Goal: Use online tool/utility: Use online tool/utility

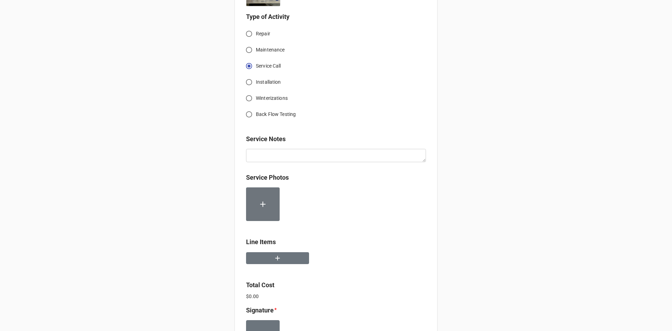
scroll to position [266, 0]
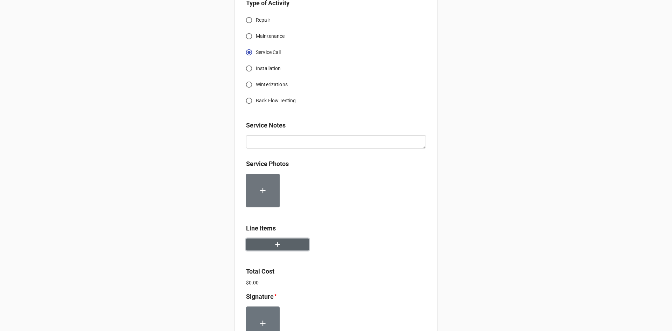
click at [264, 239] on button "button" at bounding box center [277, 244] width 63 height 12
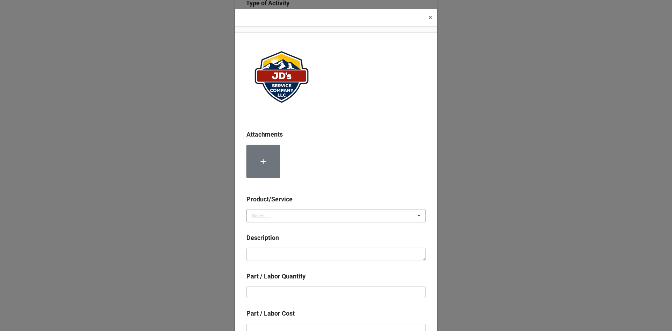
click at [418, 215] on icon at bounding box center [419, 215] width 11 height 13
click at [264, 223] on div "Services" at bounding box center [336, 228] width 179 height 13
click at [254, 254] on textarea at bounding box center [335, 254] width 179 height 13
paste textarea "Sending a copy of your paid invoice, for your records. Thank you & have a great…"
type textarea "x"
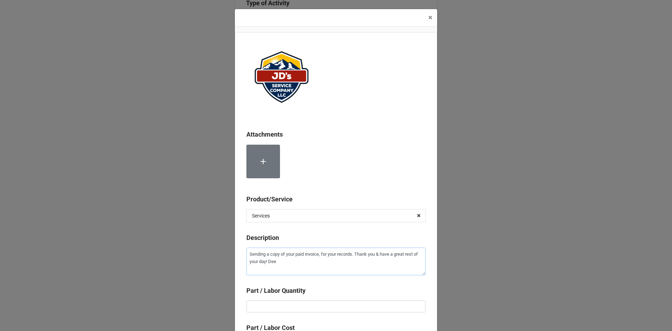
drag, startPoint x: 247, startPoint y: 253, endPoint x: 396, endPoint y: 277, distance: 151.1
click at [396, 277] on div "Description Sending a copy of your paid invoice, for your records. Thank you & …" at bounding box center [335, 256] width 179 height 47
type textarea "Sending a copy of your paid invoice, for your records. Thank you & have a great…"
paste textarea "10:00am-12:30pm; Service Address: Urgent Care [STREET_ADDRESS][PERSON_NAME] Tro…"
type textarea "x"
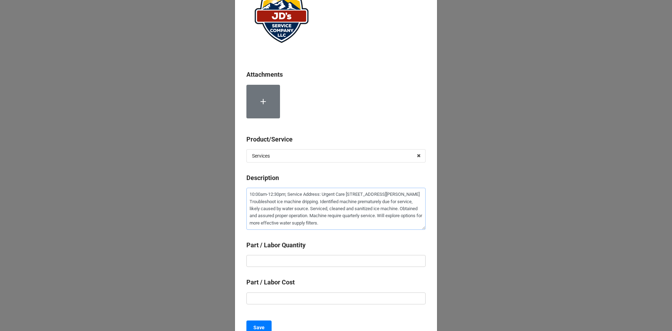
scroll to position [70, 0]
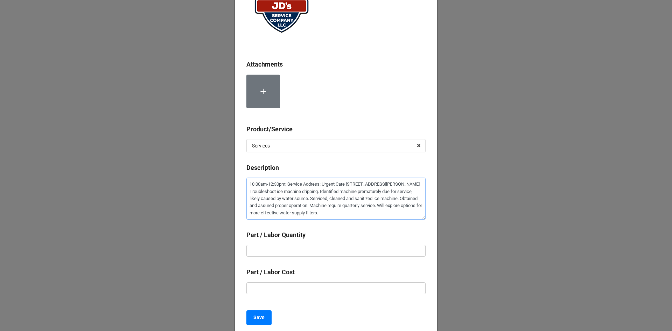
type textarea "10:00am-12:30pm; Service Address: Urgent Care [STREET_ADDRESS][PERSON_NAME] Tro…"
click at [256, 250] on input "text" at bounding box center [335, 251] width 179 height 12
type textarea "x"
type input "2"
type textarea "x"
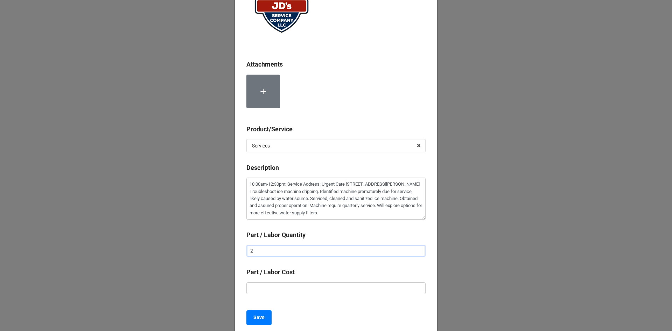
type input "2."
type textarea "x"
type input "2.5"
click at [256, 289] on input "text" at bounding box center [335, 288] width 179 height 12
type textarea "x"
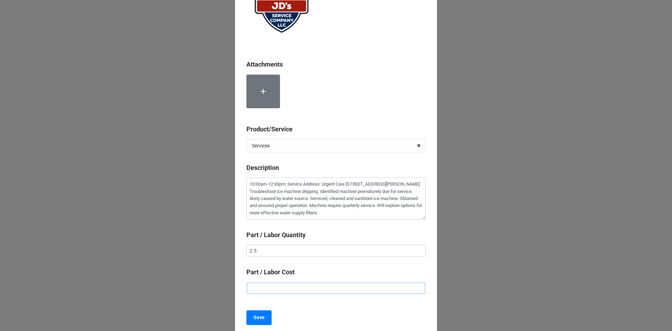
type input "$2.00"
type textarea "x"
type input "$22.00"
type textarea "x"
type input "$225.00"
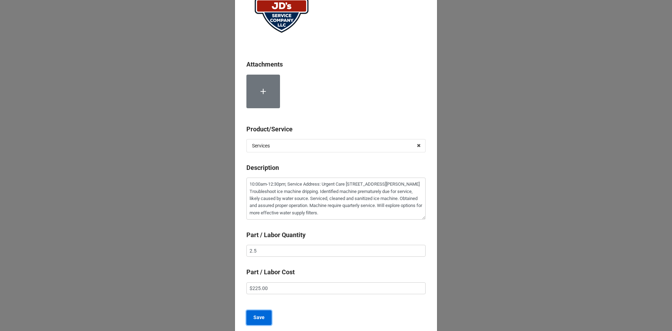
click at [251, 313] on button "Save" at bounding box center [258, 317] width 25 height 15
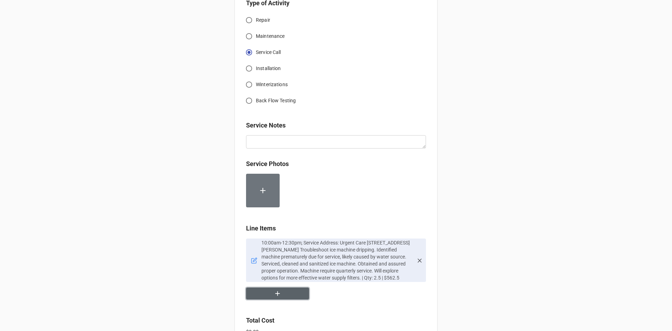
click at [287, 292] on button "button" at bounding box center [277, 293] width 63 height 12
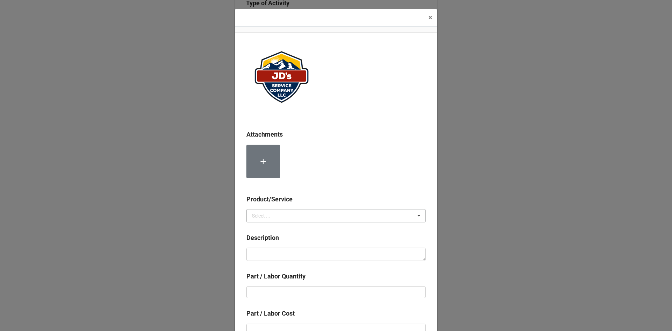
click at [416, 218] on icon at bounding box center [419, 215] width 11 height 13
click at [268, 239] on span "Material Cost" at bounding box center [266, 242] width 29 height 6
click at [265, 253] on textarea at bounding box center [335, 254] width 179 height 13
paste textarea "Ice Machine Cleaner"
type textarea "x"
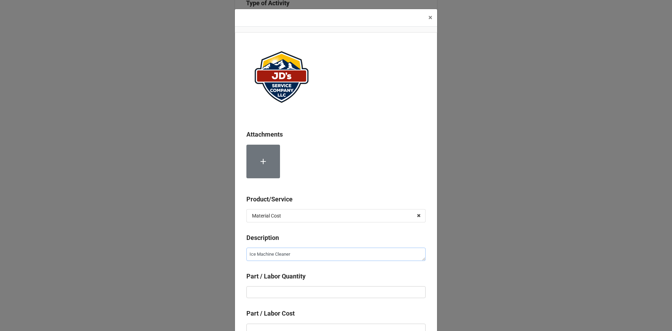
type textarea "Ice Machine Cleaner"
click at [253, 290] on input "text" at bounding box center [335, 292] width 179 height 12
type textarea "x"
type input "1"
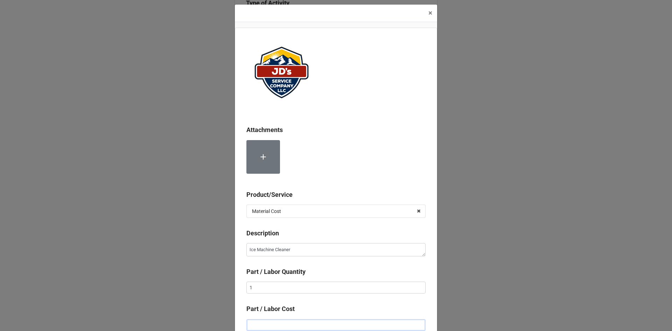
type textarea "x"
type input "$2.00"
type textarea "x"
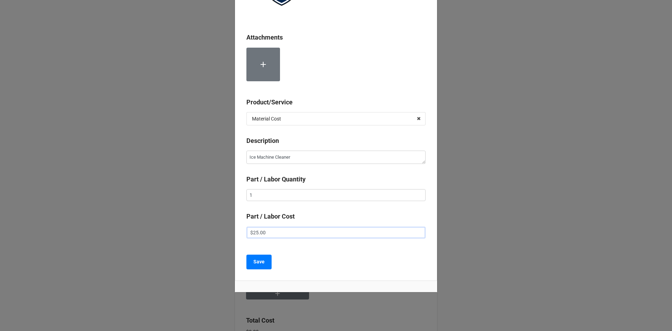
scroll to position [102, 0]
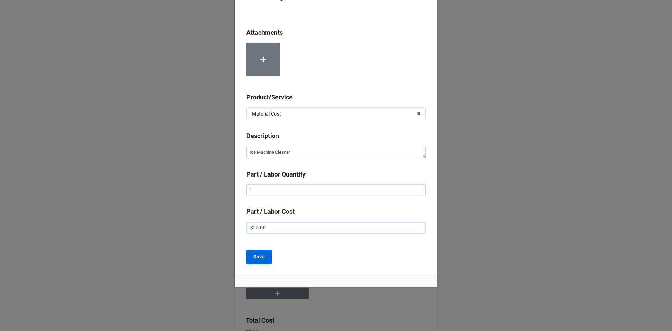
type input "$25.00"
click at [260, 256] on b "Save" at bounding box center [258, 256] width 11 height 7
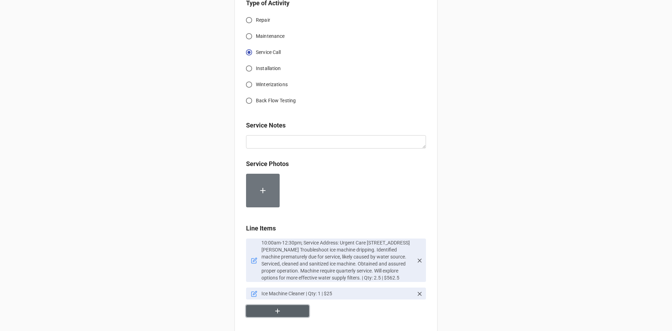
click at [281, 312] on button "button" at bounding box center [277, 311] width 63 height 12
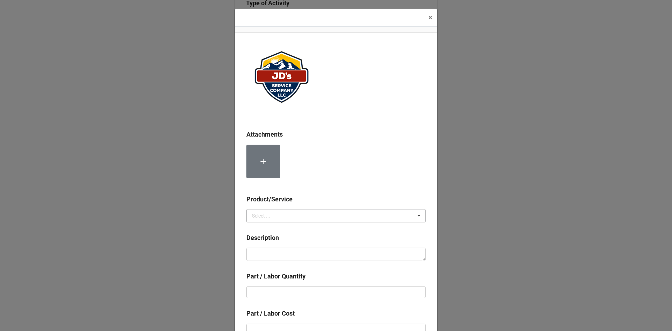
click at [417, 215] on icon at bounding box center [419, 215] width 11 height 13
click at [271, 244] on span "Material Cost" at bounding box center [266, 242] width 29 height 6
click at [257, 256] on textarea at bounding box center [335, 254] width 179 height 13
paste textarea "Compressed Nitrogen"
type textarea "x"
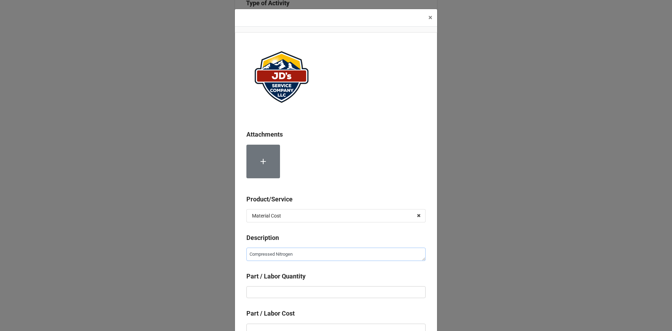
type textarea "Compressed Nitrogen"
click at [275, 287] on input "text" at bounding box center [335, 292] width 179 height 12
type textarea "x"
type input "2"
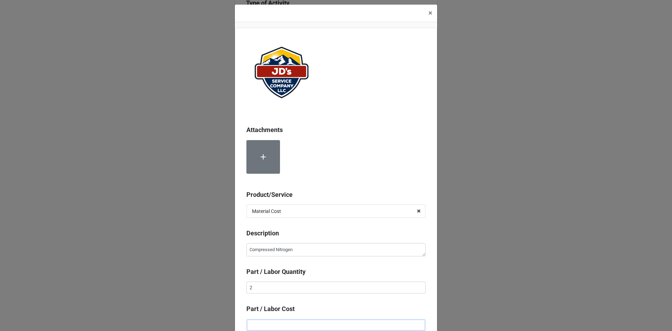
type textarea "x"
type input "$2.00"
type textarea "x"
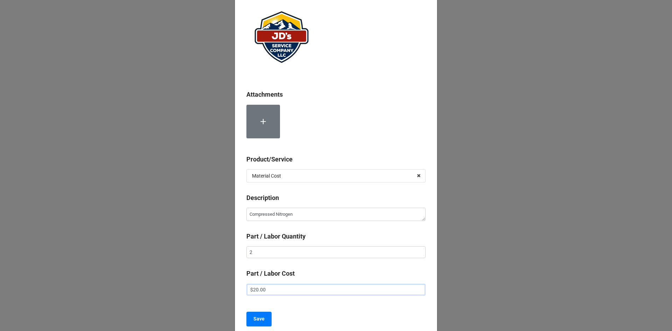
scroll to position [102, 0]
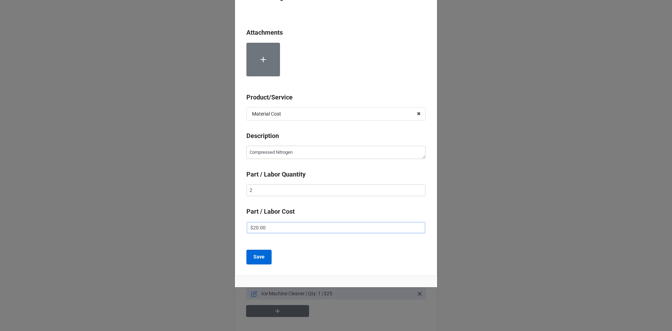
type input "$20.00"
click at [253, 254] on b "Save" at bounding box center [258, 256] width 11 height 7
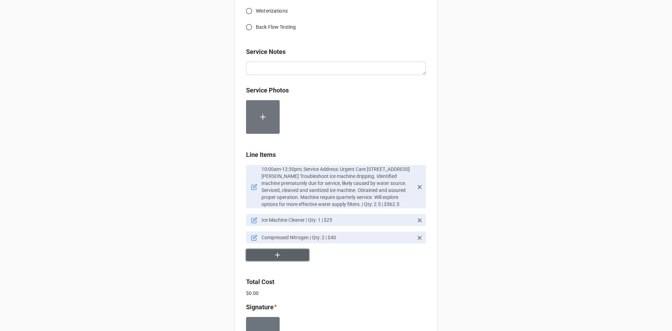
scroll to position [340, 0]
click at [282, 250] on button "button" at bounding box center [277, 254] width 63 height 12
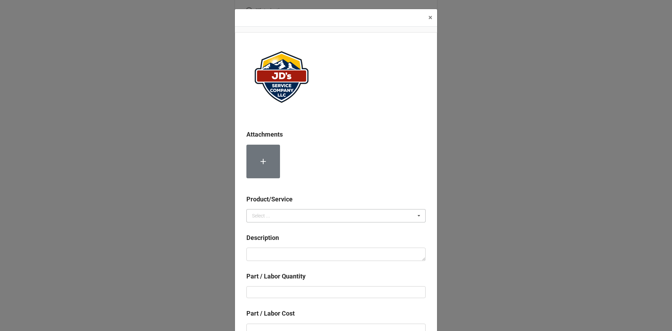
click at [416, 215] on icon at bounding box center [419, 215] width 11 height 13
click at [298, 242] on div "Material Cost" at bounding box center [336, 241] width 179 height 13
click at [285, 250] on textarea at bounding box center [335, 254] width 179 height 13
paste textarea "Sanitizer"
type textarea "x"
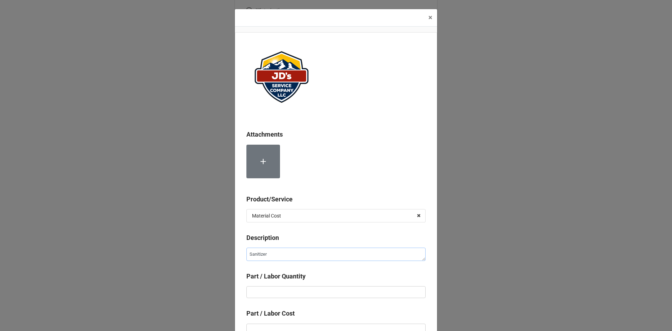
type textarea "Sanitizer"
drag, startPoint x: 247, startPoint y: 293, endPoint x: 253, endPoint y: 291, distance: 6.0
click at [248, 293] on input "text" at bounding box center [335, 292] width 179 height 12
type textarea "x"
type input "1"
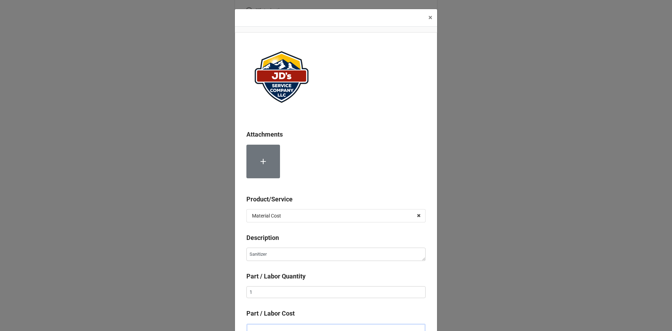
scroll to position [5, 0]
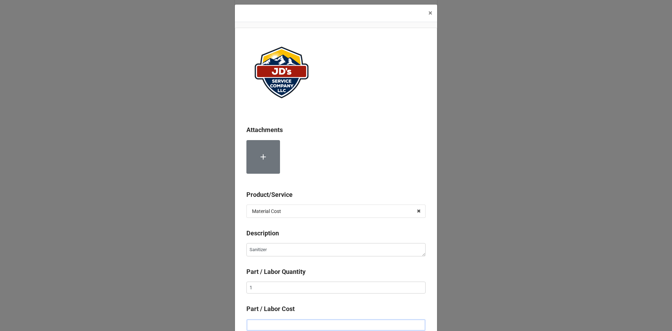
type textarea "x"
type input "$1.00"
type textarea "x"
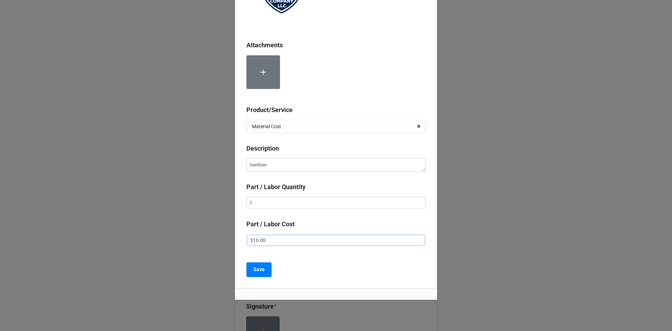
scroll to position [102, 0]
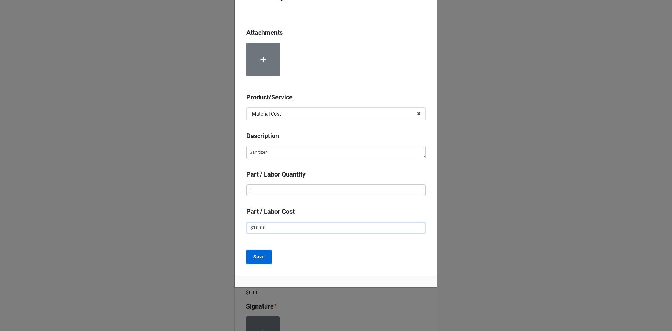
type input "$10.00"
click at [253, 259] on b "Save" at bounding box center [258, 256] width 11 height 7
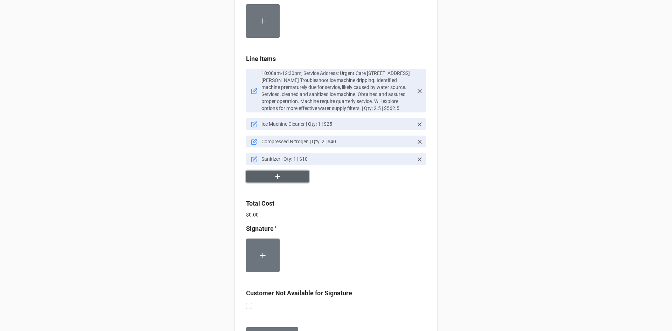
scroll to position [445, 0]
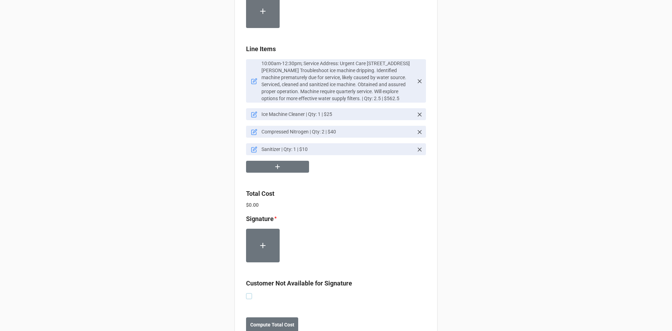
click at [246, 293] on label at bounding box center [249, 293] width 6 height 0
checkbox input "true"
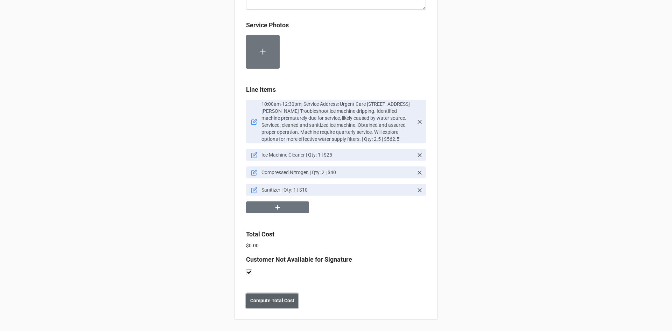
click at [265, 299] on b "Compute Total Cost" at bounding box center [272, 300] width 44 height 7
click at [255, 300] on b "Save" at bounding box center [258, 300] width 11 height 7
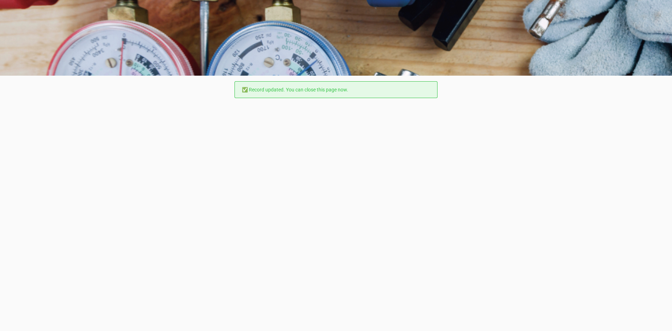
scroll to position [0, 0]
